Goal: Information Seeking & Learning: Learn about a topic

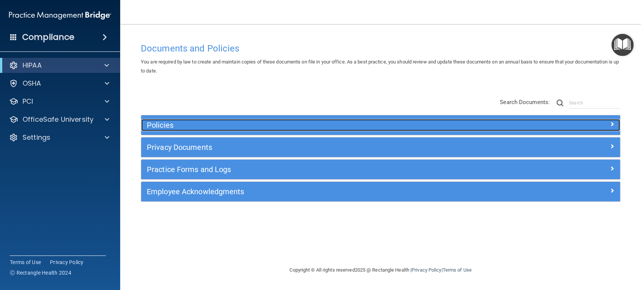
click at [217, 122] on h5 "Policies" at bounding box center [321, 125] width 348 height 8
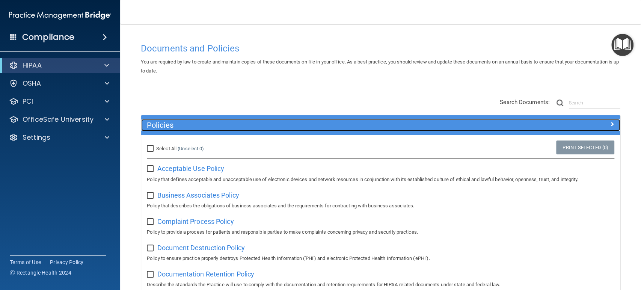
click at [218, 123] on h5 "Policies" at bounding box center [321, 125] width 348 height 8
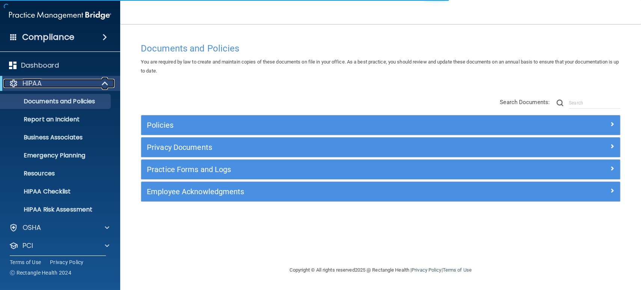
click at [98, 83] on div at bounding box center [105, 83] width 18 height 9
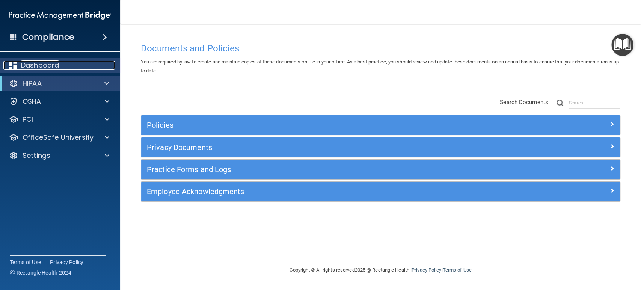
click at [81, 65] on div "Dashboard" at bounding box center [49, 65] width 93 height 9
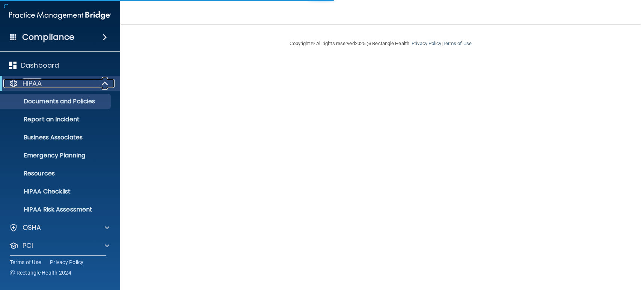
click at [76, 81] on div "HIPAA" at bounding box center [49, 83] width 93 height 9
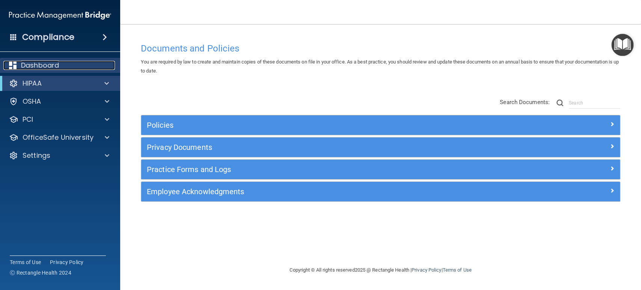
click at [60, 65] on div "Dashboard" at bounding box center [49, 65] width 93 height 9
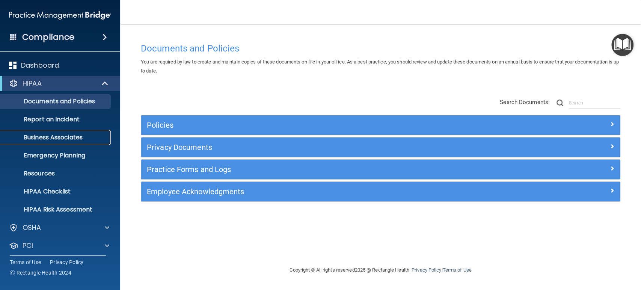
click at [40, 135] on p "Business Associates" at bounding box center [56, 138] width 102 height 8
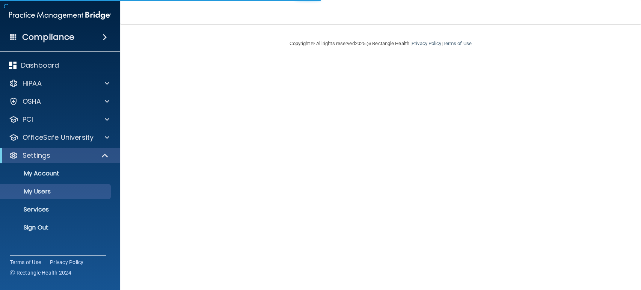
select select "20"
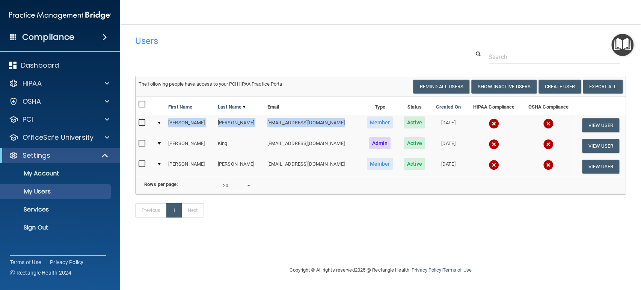
drag, startPoint x: 169, startPoint y: 122, endPoint x: 319, endPoint y: 122, distance: 150.5
click at [319, 122] on tr "[PERSON_NAME] [EMAIL_ADDRESS][DOMAIN_NAME] Member Active [DATE] View User" at bounding box center [381, 125] width 490 height 21
click at [106, 137] on span at bounding box center [107, 137] width 5 height 9
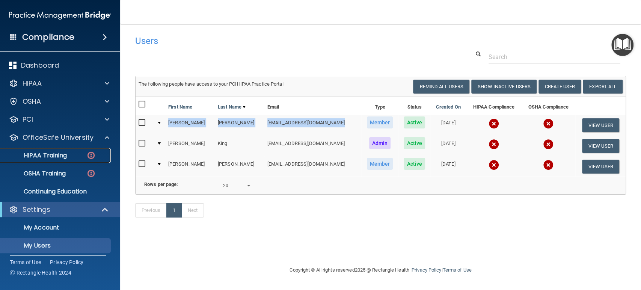
click at [74, 157] on div "HIPAA Training" at bounding box center [56, 156] width 102 height 8
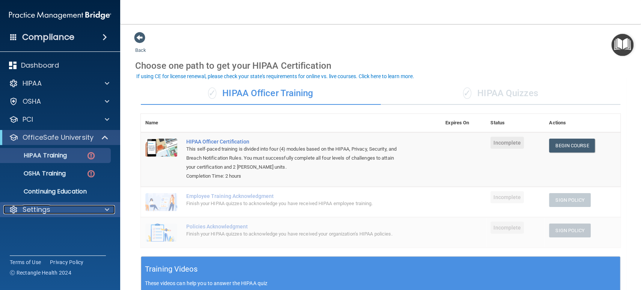
click at [105, 206] on span at bounding box center [107, 209] width 5 height 9
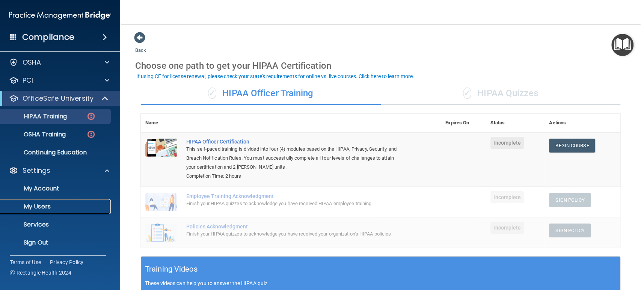
click at [59, 205] on p "My Users" at bounding box center [56, 207] width 102 height 8
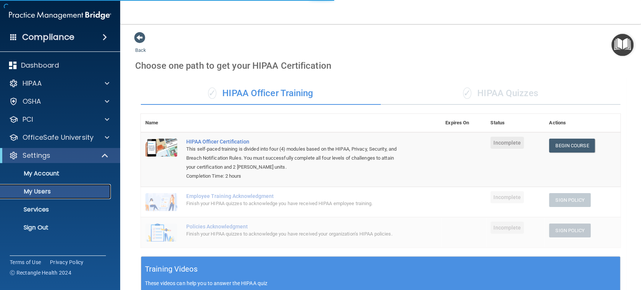
select select "20"
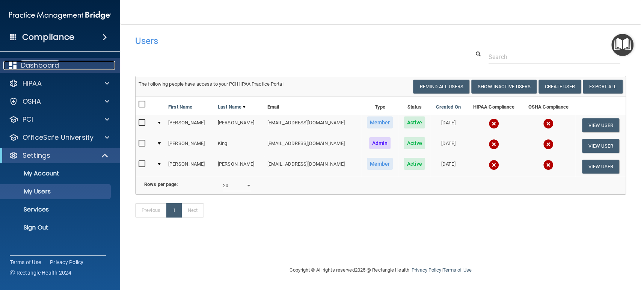
click at [66, 61] on div "Dashboard" at bounding box center [49, 65] width 93 height 9
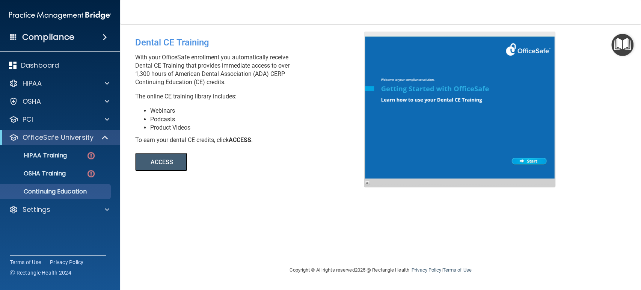
drag, startPoint x: 174, startPoint y: 73, endPoint x: 283, endPoint y: 85, distance: 109.5
click at [283, 85] on p "With your OfficeSafe enrollment you automatically receive Dental CE Training th…" at bounding box center [252, 69] width 234 height 33
click at [170, 161] on button "ACCESS" at bounding box center [161, 162] width 52 height 18
click at [93, 81] on div "HIPAA" at bounding box center [49, 83] width 93 height 9
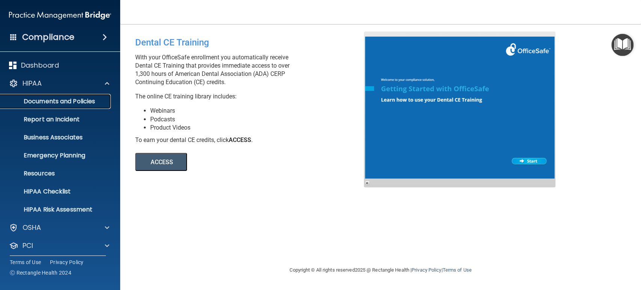
click at [75, 102] on p "Documents and Policies" at bounding box center [56, 102] width 102 height 8
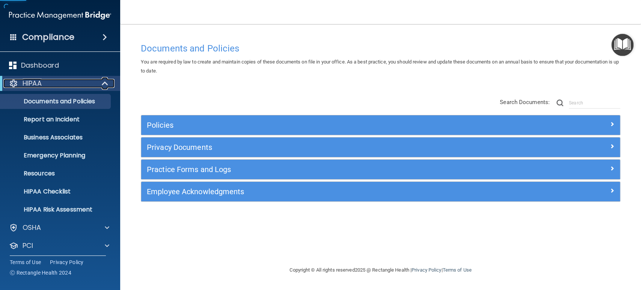
click at [87, 86] on div "HIPAA" at bounding box center [49, 83] width 93 height 9
